Goal: Use online tool/utility: Utilize a website feature to perform a specific function

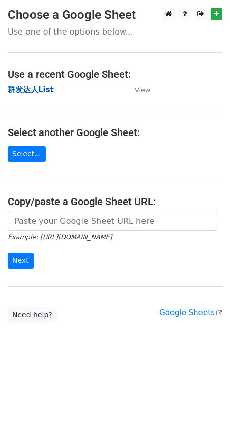
click at [39, 86] on strong "群发达人List" at bounding box center [31, 89] width 46 height 9
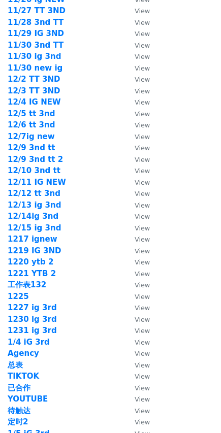
scroll to position [1395, 0]
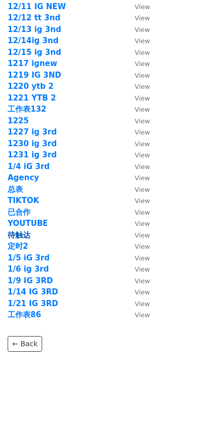
click at [25, 233] on strong "待触达" at bounding box center [19, 235] width 23 height 9
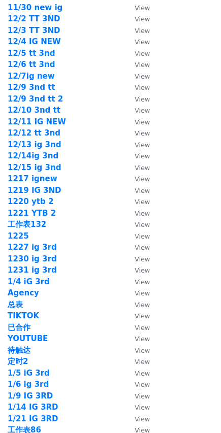
scroll to position [1344, 0]
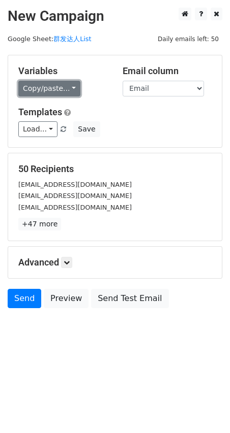
click at [66, 83] on link "Copy/paste..." at bounding box center [49, 89] width 62 height 16
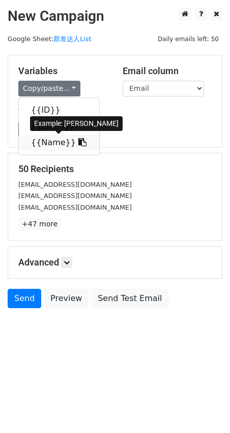
click at [78, 140] on icon at bounding box center [82, 142] width 8 height 8
